Goal: Transaction & Acquisition: Purchase product/service

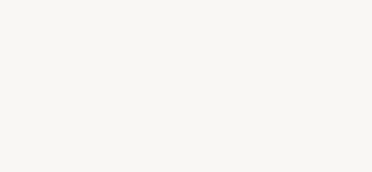
select select "FR"
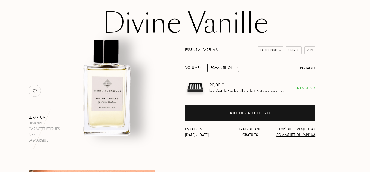
scroll to position [40, 0]
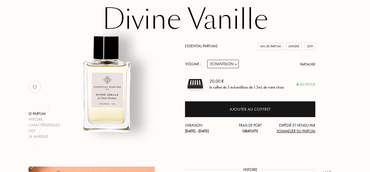
click at [235, 69] on div "Essential Parfums Eau de Parfum Unisexe 2019 Volume : Echantillon 10mL 100mL 15…" at bounding box center [250, 88] width 130 height 91
click at [230, 67] on select "Echantillon 10mL 100mL 150mL" at bounding box center [224, 64] width 32 height 8
select select "1"
click at [208, 60] on select "Echantillon 10mL 100mL 150mL" at bounding box center [224, 64] width 32 height 8
select select "1"
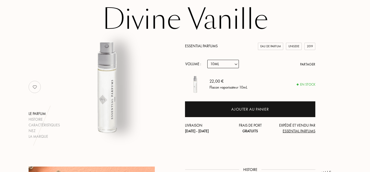
click at [227, 65] on select "Echantillon 10mL 100mL 150mL" at bounding box center [224, 64] width 32 height 8
select select "2"
click at [208, 60] on select "Echantillon 10mL 100mL 150mL" at bounding box center [224, 64] width 32 height 8
select select "2"
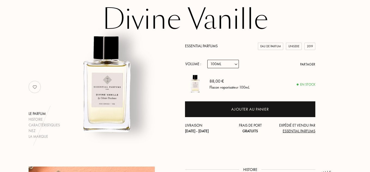
drag, startPoint x: 223, startPoint y: 62, endPoint x: 224, endPoint y: 65, distance: 3.9
click at [223, 62] on select "Echantillon 10mL 100mL 150mL" at bounding box center [224, 64] width 32 height 8
select select "3"
click at [208, 60] on select "Echantillon 10mL 100mL 150mL" at bounding box center [224, 64] width 32 height 8
select select "3"
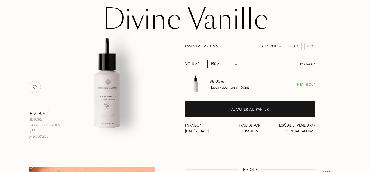
click at [228, 65] on select "Echantillon 10mL 100mL 150mL" at bounding box center [224, 64] width 32 height 8
click at [208, 60] on select "Echantillon 10mL 100mL 150mL" at bounding box center [224, 64] width 32 height 8
click at [219, 63] on select "Echantillon 10mL 100mL 150mL" at bounding box center [224, 64] width 32 height 8
select select "2"
click at [208, 60] on select "Echantillon 10mL 100mL 150mL" at bounding box center [224, 64] width 32 height 8
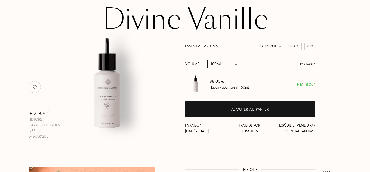
select select "2"
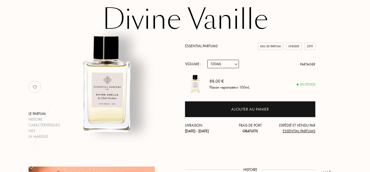
click at [218, 62] on select "Echantillon 10mL 100mL 150mL" at bounding box center [224, 64] width 32 height 8
click at [220, 98] on div "Essential Parfums Eau de Parfum Unisexe 2019 Volume : Echantillon 10mL 100mL 15…" at bounding box center [250, 88] width 130 height 91
click at [221, 64] on select "Echantillon 10mL 100mL 150mL" at bounding box center [224, 64] width 32 height 8
select select "3"
click at [208, 60] on select "Echantillon 10mL 100mL 150mL" at bounding box center [224, 64] width 32 height 8
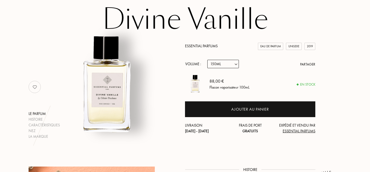
select select "3"
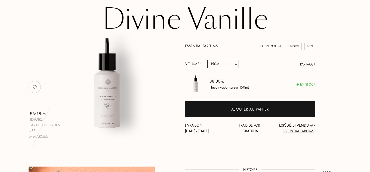
click at [229, 65] on select "Echantillon 10mL 100mL 150mL" at bounding box center [224, 64] width 32 height 8
select select "2"
click at [208, 60] on select "Echantillon 10mL 100mL 150mL" at bounding box center [224, 64] width 32 height 8
select select "2"
